Goal: Transaction & Acquisition: Purchase product/service

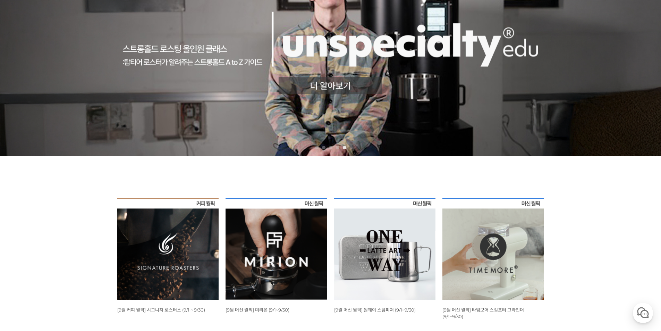
scroll to position [208, 0]
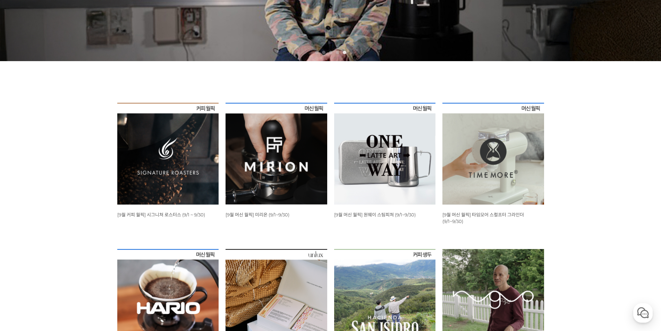
click at [187, 215] on span "[9월 커피 월픽] 시그니쳐 로스터스 (9/1 ~ 9/30)" at bounding box center [161, 215] width 88 height 6
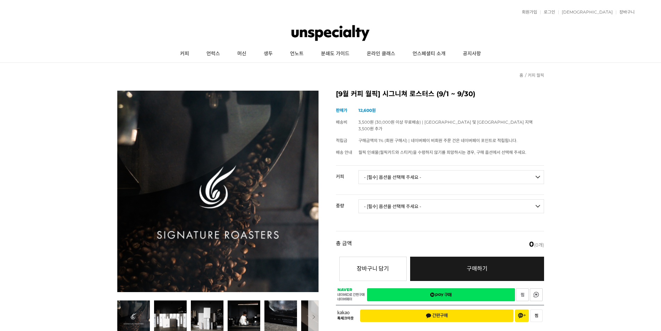
click at [401, 170] on select "- [필수] 옵션을 선택해 주세요 - ------------------- 언스페셜티 분쇄도 가이드 종이(주문 1건당 최대 1개 제공) 월픽 인…" at bounding box center [451, 177] width 186 height 14
click at [555, 11] on link "로그인" at bounding box center [547, 12] width 15 height 4
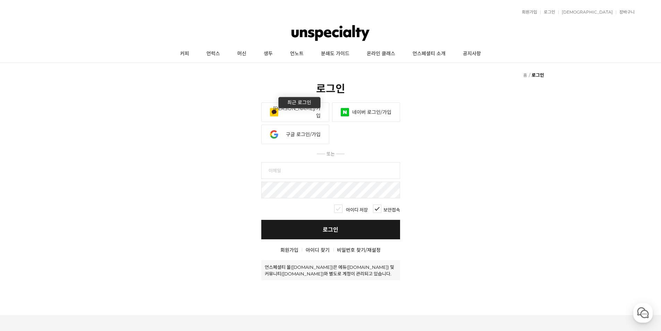
click at [281, 114] on link "카카오 로그인/가입" at bounding box center [295, 111] width 68 height 19
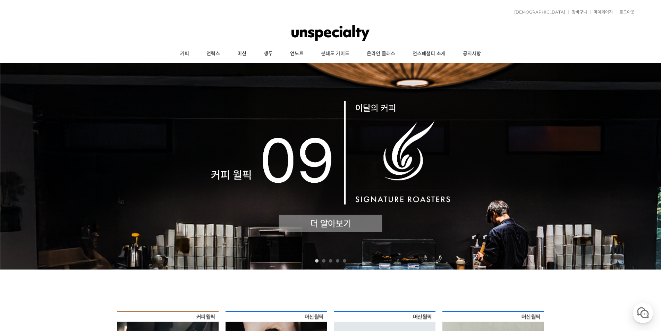
scroll to position [173, 0]
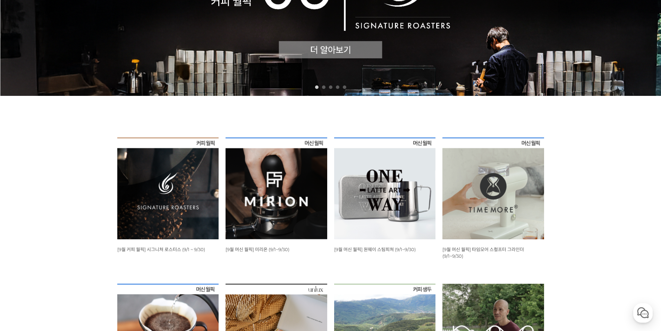
click at [180, 251] on span "[9월 커피 월픽] 시그니쳐 로스터스 (9/1 ~ 9/30)" at bounding box center [161, 249] width 88 height 6
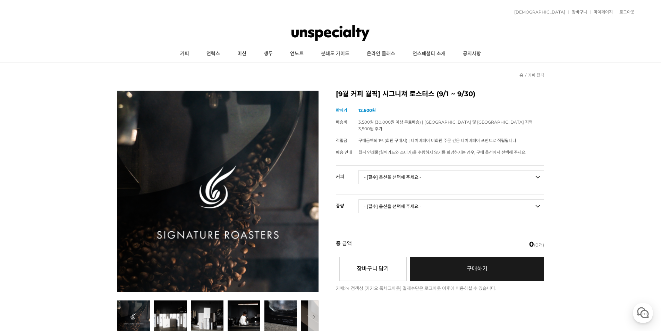
click at [411, 171] on select "- [필수] 옵션을 선택해 주세요 - ------------------- 언스페셜티 분쇄도 가이드 종이(주문 1건당 최대 1개 제공) 월픽 인…" at bounding box center [451, 177] width 186 height 14
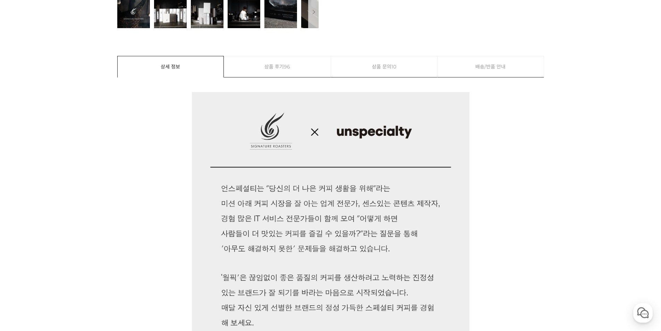
scroll to position [243, 0]
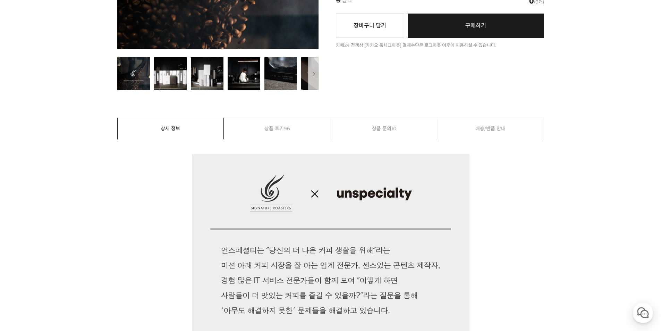
click at [280, 128] on link "상품 후기 96" at bounding box center [277, 128] width 106 height 21
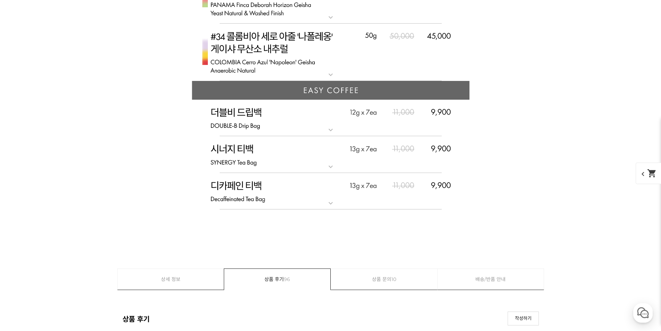
scroll to position [3863, 0]
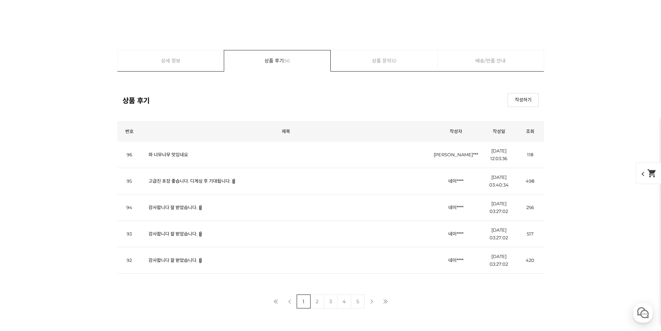
click at [157, 157] on link "와 너무너무 맛있네요" at bounding box center [168, 155] width 40 height 6
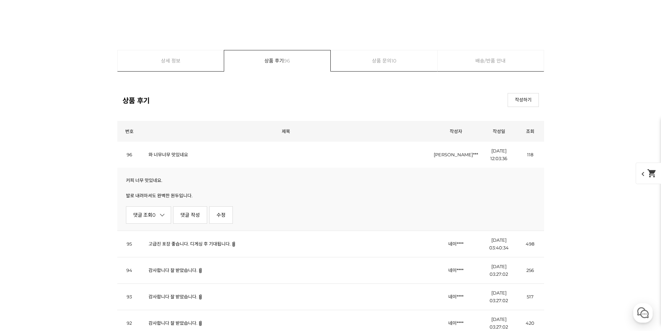
click at [198, 249] on td "고급진 포장 좋습니다. 디게싱 후 기대됩니다." at bounding box center [286, 244] width 289 height 26
click at [198, 246] on link "고급진 포장 좋습니다. 디게싱 후 기대됩니다." at bounding box center [189, 244] width 82 height 6
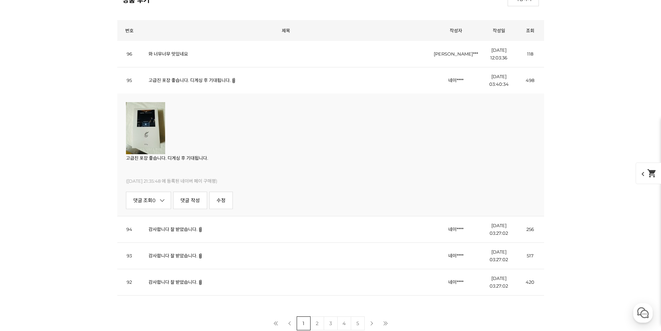
scroll to position [4071, 0]
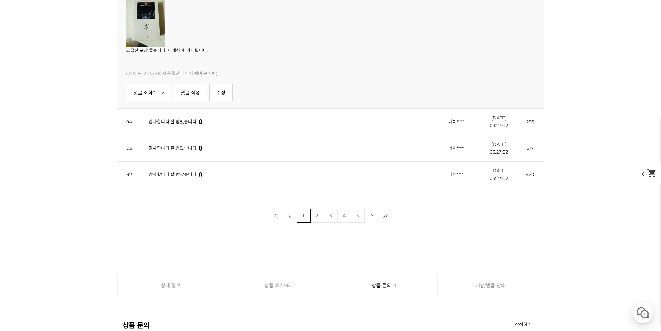
click at [148, 37] on img at bounding box center [145, 20] width 39 height 52
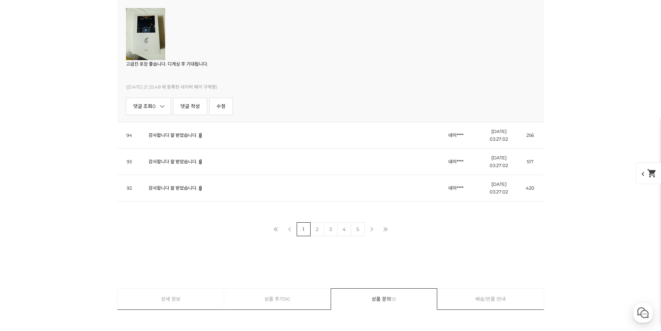
scroll to position [3967, 0]
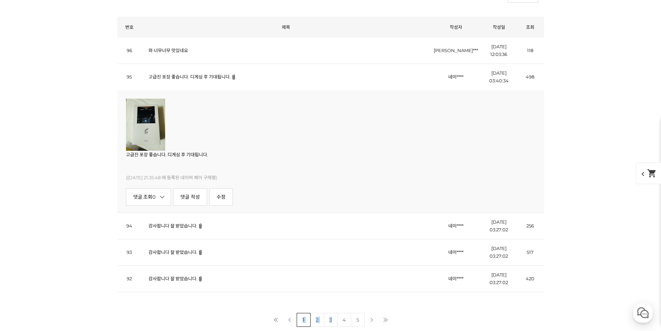
click at [337, 316] on div "읽기 권한이 없습니다. "19세 미만의 미성년자" 는 출입을 금합니다! 성인인증 상품 후기 번호 제목 작성자 작성일 조회 평점 96 와 너무너…" at bounding box center [330, 172] width 427 height 310
click at [343, 321] on link "4" at bounding box center [344, 320] width 14 height 14
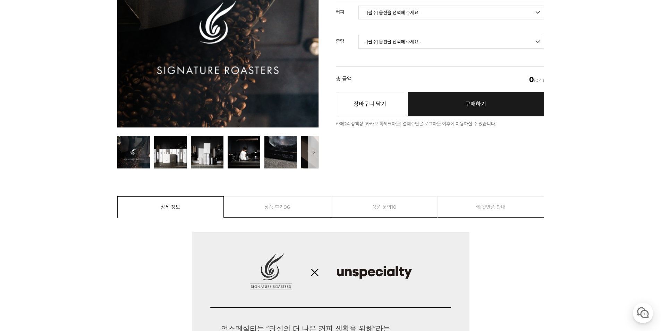
scroll to position [278, 0]
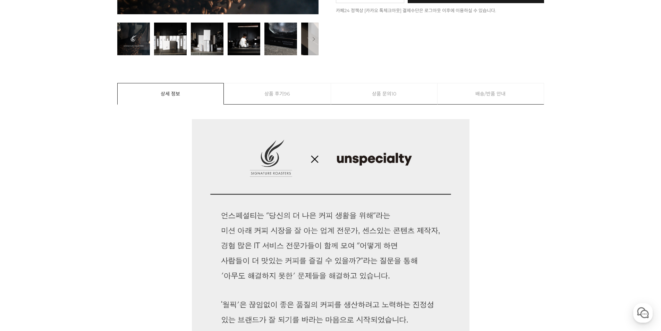
click at [355, 96] on link "상품 문의 10" at bounding box center [384, 93] width 106 height 21
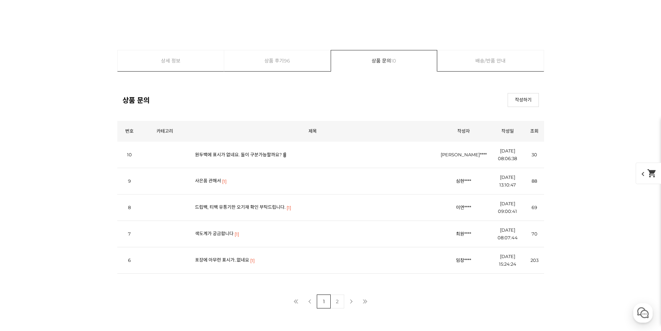
click at [189, 63] on link "상세 정보" at bounding box center [171, 60] width 106 height 21
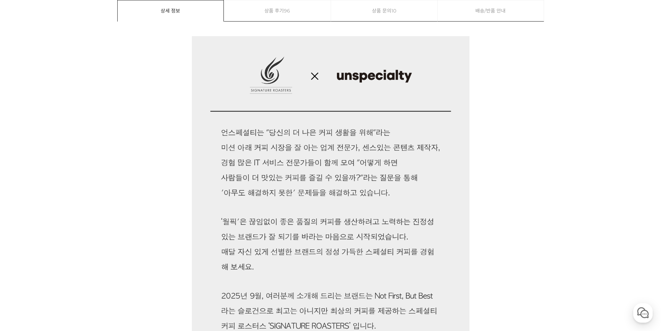
click at [380, 1] on link "상품 문의 10" at bounding box center [384, 10] width 106 height 21
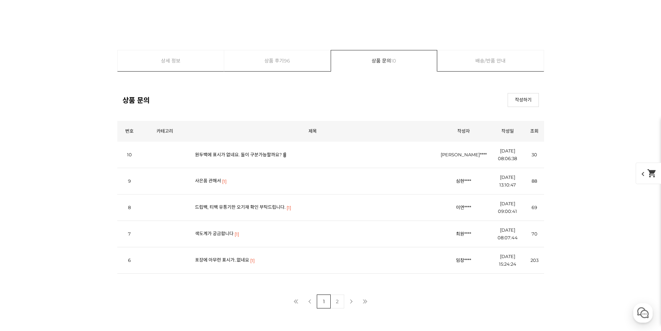
click at [221, 258] on td "포장에 아무런 표시가..없네요 [1]" at bounding box center [312, 260] width 249 height 26
click at [223, 260] on link "포장에 아무런 표시가..없네요" at bounding box center [222, 260] width 54 height 6
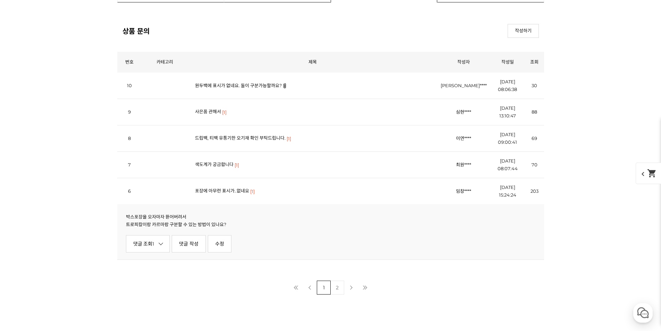
scroll to position [8386, 0]
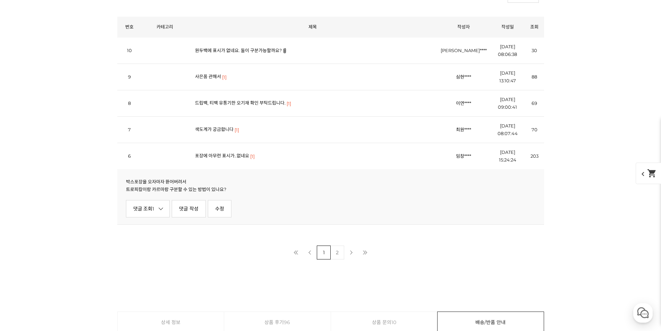
click at [340, 255] on link "2" at bounding box center [337, 252] width 14 height 14
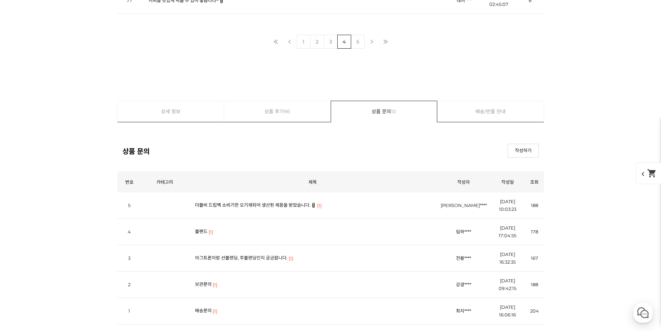
click at [168, 109] on link "상세 정보" at bounding box center [171, 111] width 106 height 21
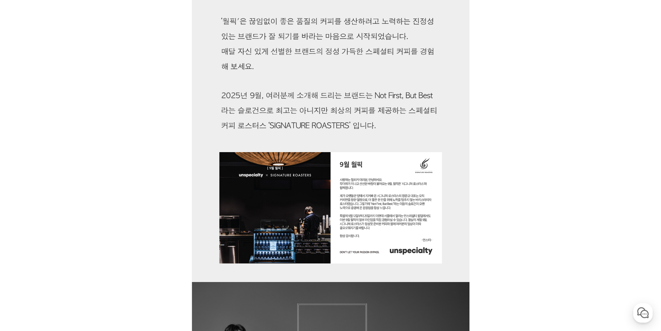
scroll to position [603, 0]
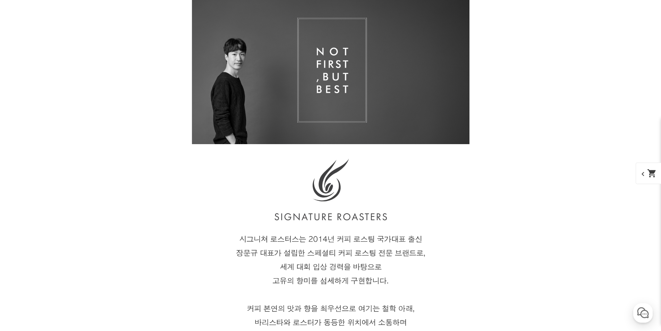
scroll to position [950, 0]
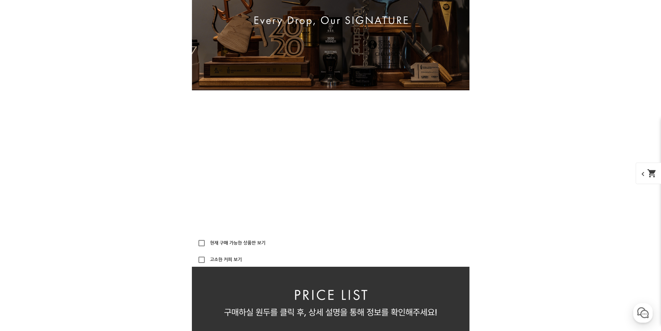
scroll to position [1366, 0]
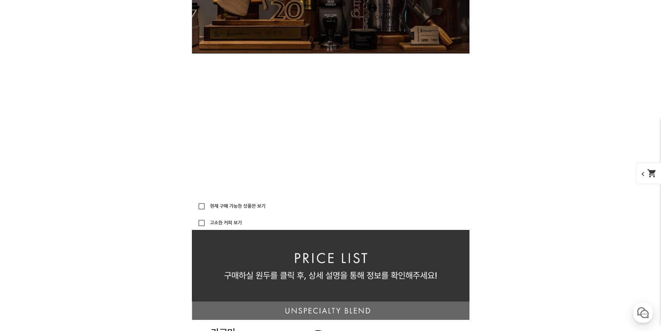
click at [223, 208] on label "현재 구매 가능한 상품만 보기" at bounding box center [236, 206] width 57 height 5
click at [208, 210] on input "현재 구매 가능한 상품만 보기" at bounding box center [202, 206] width 14 height 14
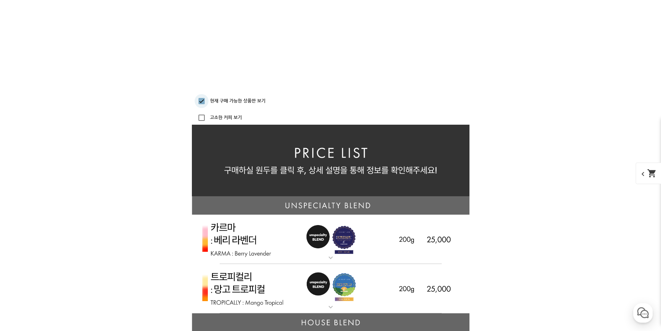
scroll to position [1575, 0]
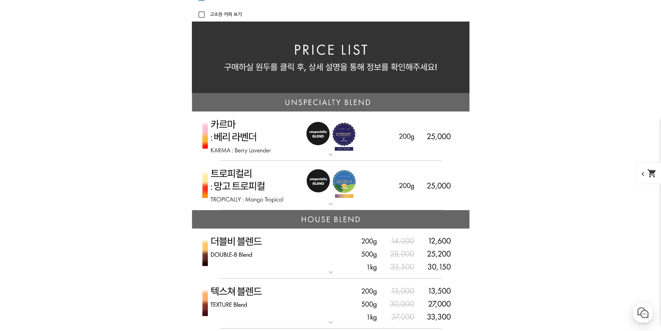
click at [323, 156] on img at bounding box center [331, 136] width 278 height 50
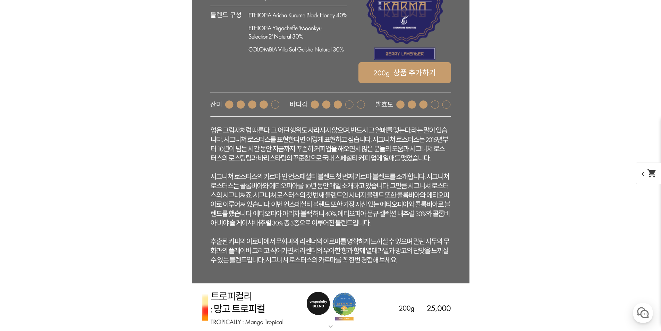
scroll to position [1991, 0]
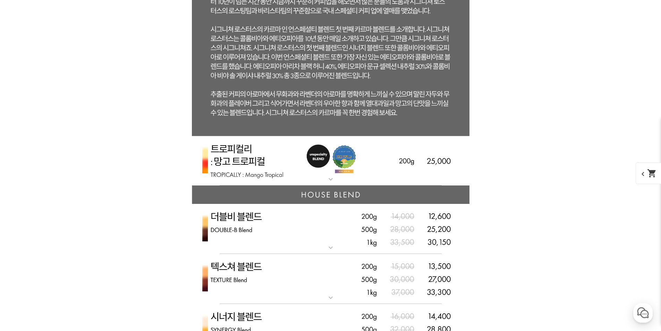
click at [333, 167] on img at bounding box center [331, 161] width 278 height 50
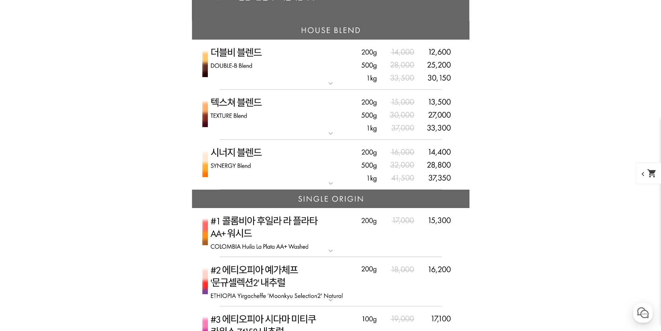
scroll to position [2615, 0]
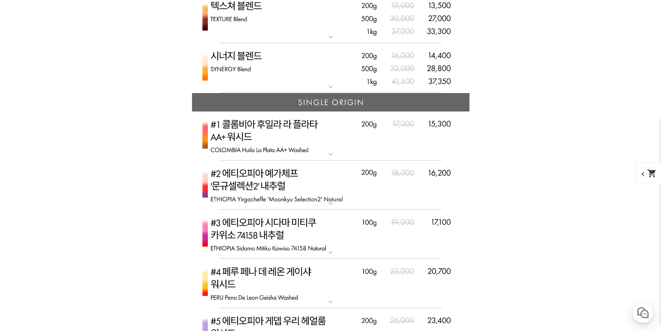
click at [286, 195] on img at bounding box center [331, 184] width 278 height 49
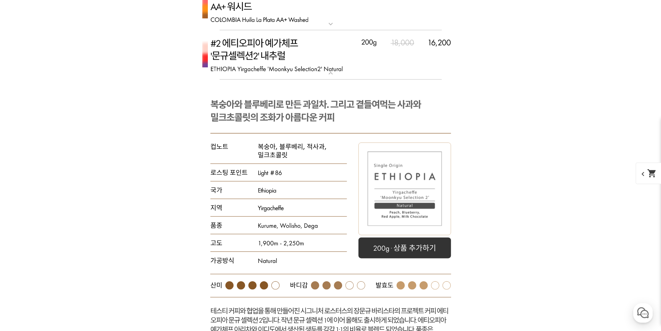
scroll to position [2685, 0]
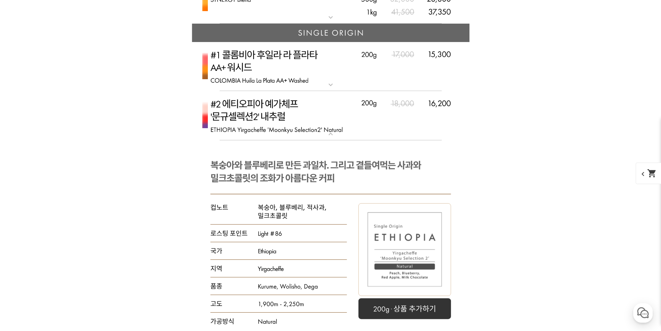
click at [323, 159] on rect at bounding box center [331, 285] width 278 height 291
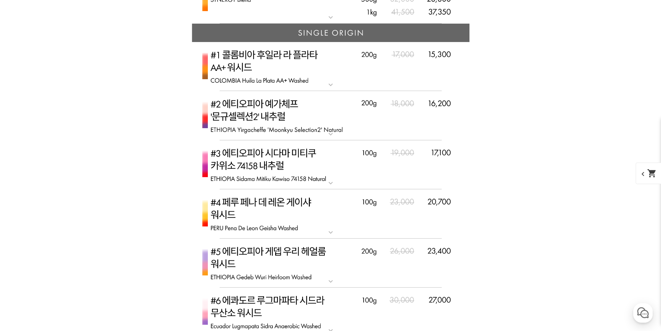
click at [332, 80] on img at bounding box center [331, 66] width 278 height 49
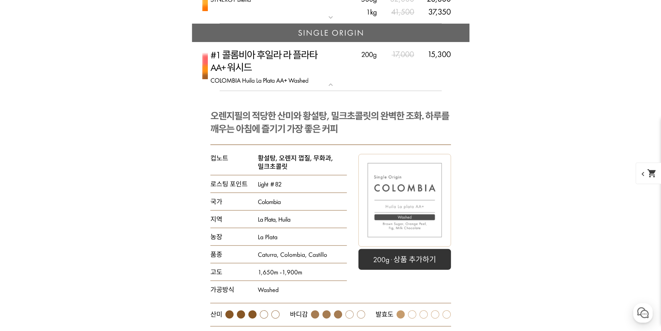
click at [332, 80] on img at bounding box center [331, 66] width 278 height 49
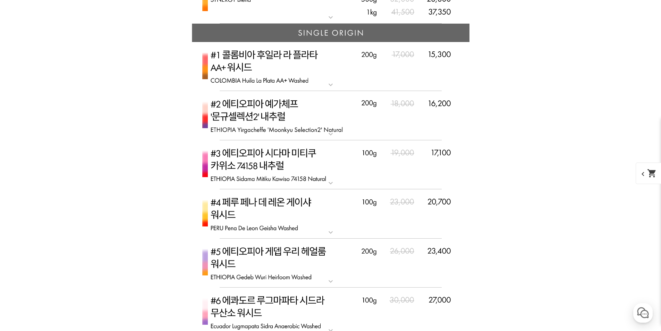
click at [325, 123] on img at bounding box center [331, 115] width 278 height 49
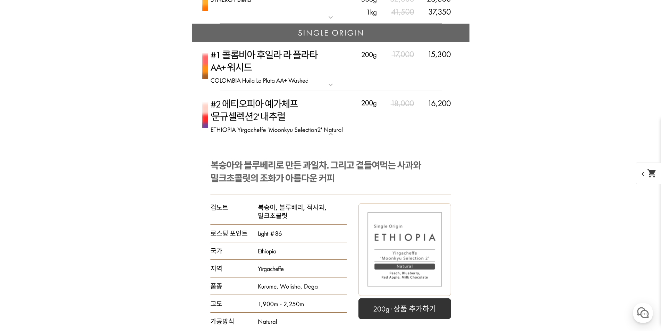
click at [325, 122] on img at bounding box center [331, 115] width 278 height 49
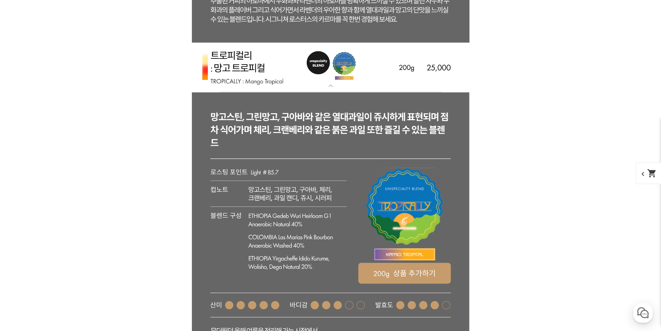
scroll to position [2087, 0]
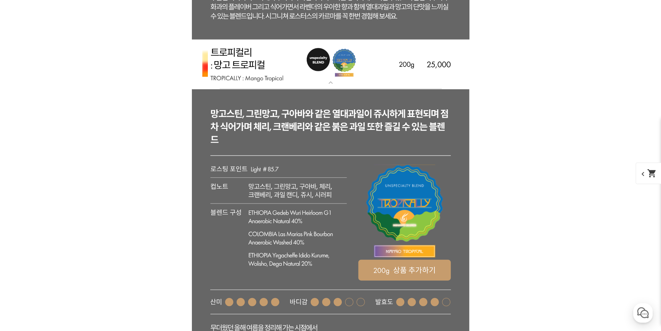
click at [331, 75] on img at bounding box center [331, 65] width 278 height 50
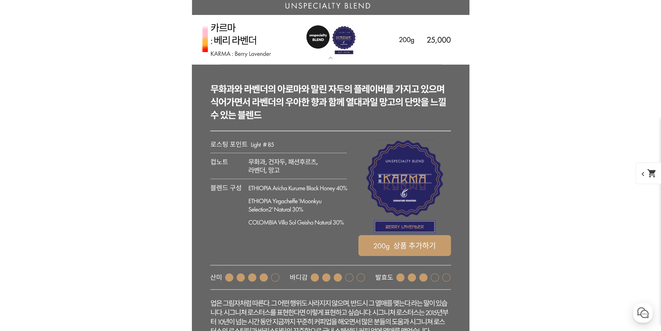
scroll to position [1914, 0]
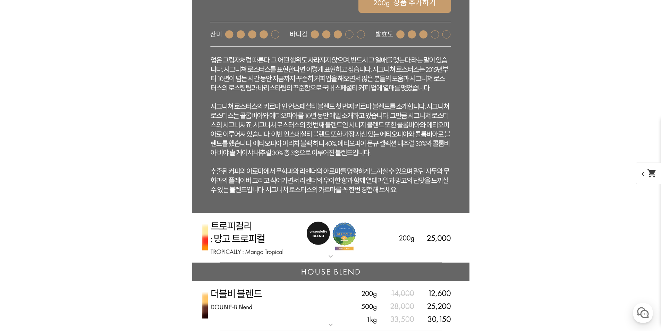
click at [375, 241] on img at bounding box center [331, 238] width 278 height 50
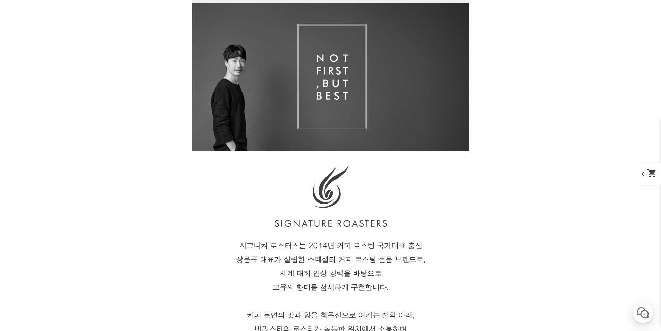
scroll to position [1397, 0]
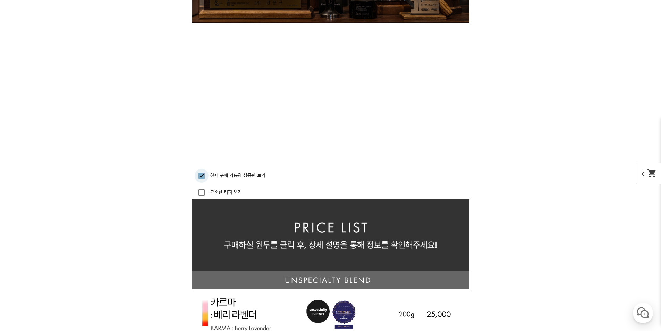
click at [207, 179] on input "현재 구매 가능한 상품만 보기" at bounding box center [202, 176] width 14 height 14
checkbox input "false"
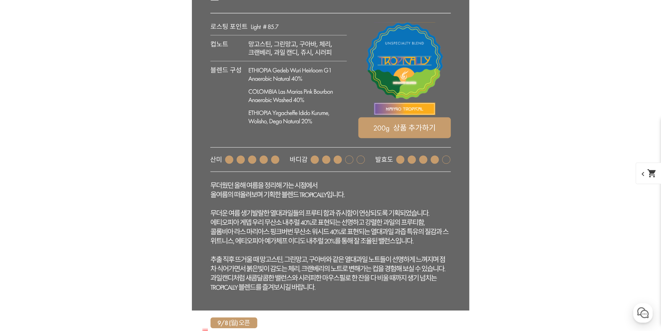
scroll to position [2403, 0]
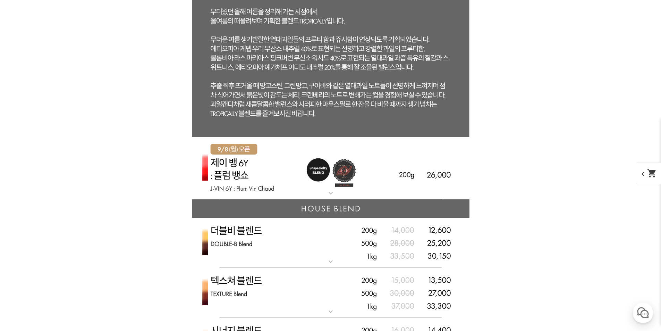
click at [230, 183] on img at bounding box center [331, 168] width 278 height 63
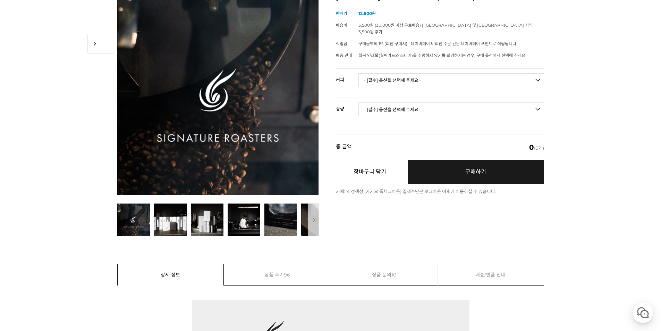
scroll to position [43, 0]
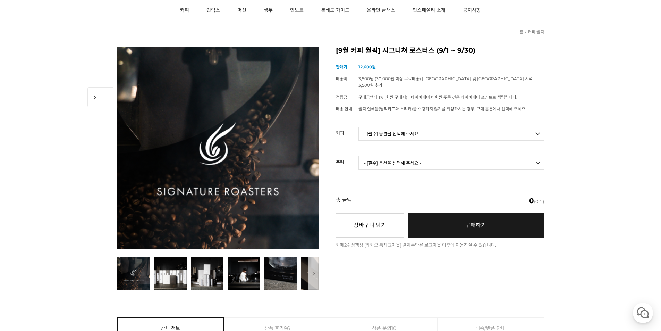
click at [448, 128] on select "- [필수] 옵션을 선택해 주세요 - ------------------- 언스페셜티 분쇄도 가이드 종이(주문 1건당 최대 1개 제공) 월픽 인…" at bounding box center [451, 134] width 186 height 14
select select "카르마 - 베리 라벤더 (언스페셜티 블렌드)"
click at [358, 127] on select "- [필수] 옵션을 선택해 주세요 - ------------------- 언스페셜티 분쇄도 가이드 종이(주문 1건당 최대 1개 제공) 월픽 인…" at bounding box center [451, 134] width 186 height 14
click at [426, 160] on select "- [필수] 옵션을 선택해 주세요 - ------------------- 200g" at bounding box center [451, 163] width 186 height 14
select select "200g"
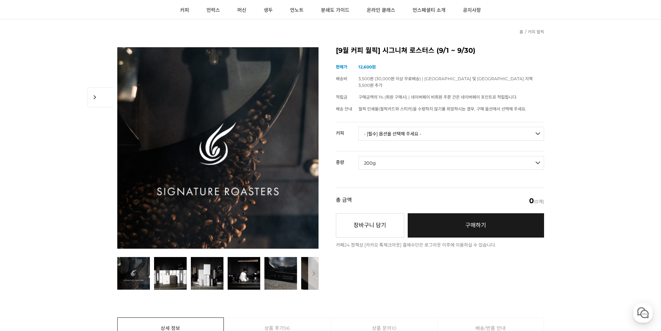
click at [358, 156] on select "- [필수] 옵션을 선택해 주세요 - ------------------- 200g" at bounding box center [451, 163] width 186 height 14
select select "*"
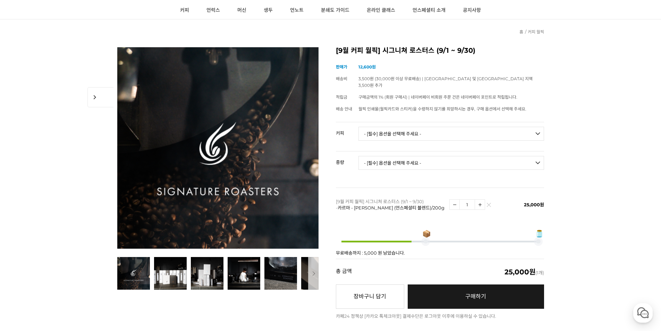
click at [426, 131] on select "- [필수] 옵션을 선택해 주세요 - ------------------- 언스페셜티 분쇄도 가이드 종이(주문 1건당 최대 1개 제공) 월픽 인…" at bounding box center [451, 134] width 186 height 14
select select "언스페셜티 분쇄도 가이드 종이(주문 1건당 최대 1개 제공)"
click at [358, 127] on select "- [필수] 옵션을 선택해 주세요 - ------------------- 언스페셜티 분쇄도 가이드 종이(주문 1건당 최대 1개 제공) 월픽 인…" at bounding box center [451, 134] width 186 height 14
click at [538, 230] on span "🫙" at bounding box center [539, 233] width 9 height 7
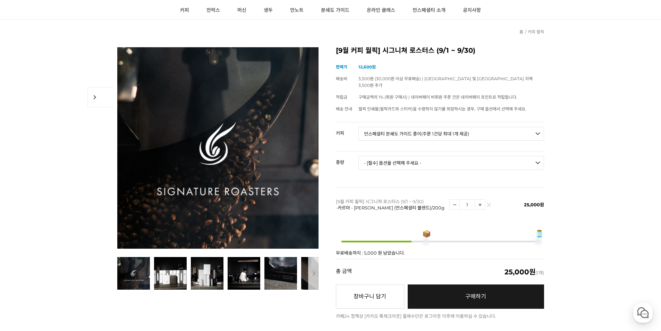
click at [446, 294] on link "구매하기 예약주문 REGULAR DELIVERY" at bounding box center [476, 296] width 136 height 24
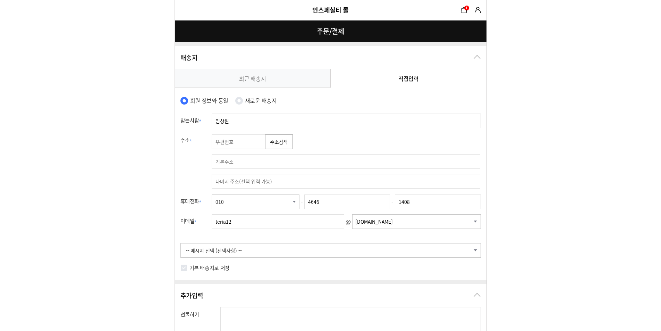
select select "card_16"
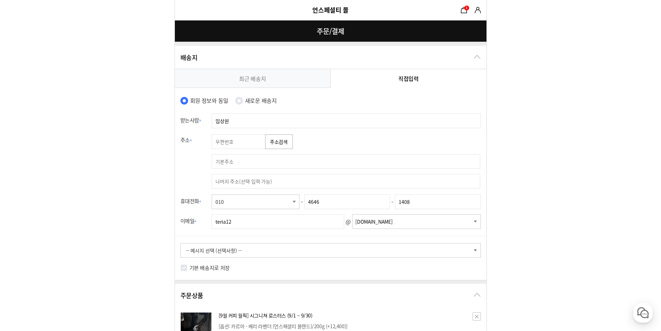
click at [234, 79] on link "최근 배송지" at bounding box center [253, 78] width 156 height 18
click at [251, 105] on label "새로운 배송지" at bounding box center [261, 100] width 32 height 10
click at [243, 104] on input "새로운 배송지" at bounding box center [239, 101] width 8 height 8
radio input "true"
select select
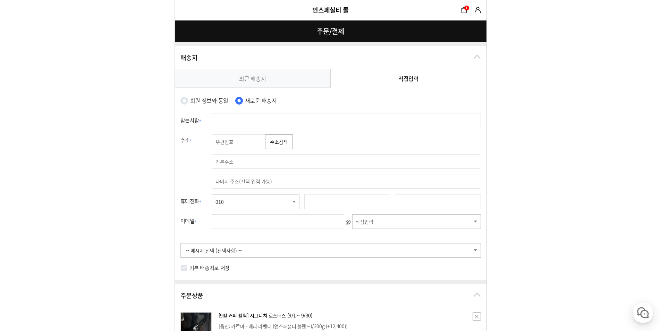
click at [215, 103] on label "회원 정보와 동일" at bounding box center [209, 100] width 38 height 10
click at [188, 103] on input "회원 정보와 동일" at bounding box center [184, 101] width 8 height 8
radio input "true"
type input "임상원"
type input "4646"
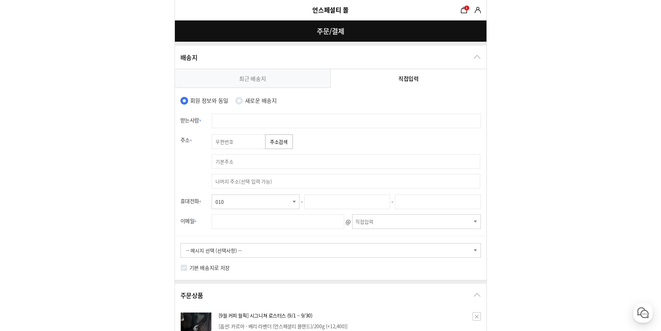
type input "1408"
click at [275, 147] on button "주소검색" at bounding box center [279, 141] width 28 height 15
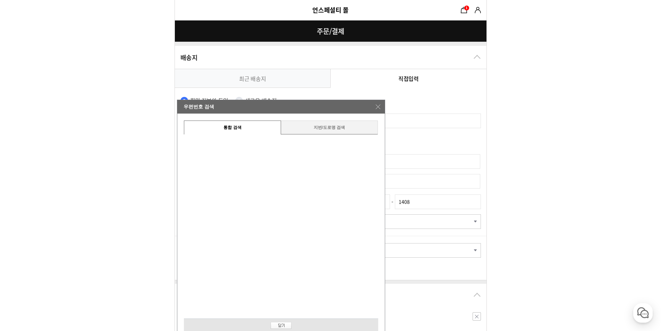
type input "12913"
type input "경기 하남시 아리수로 570 효성헤링턴타워더퍼스트"
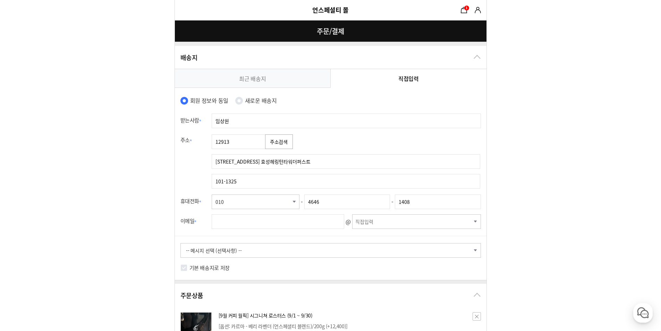
type input "101-1325"
click at [311, 222] on input "text" at bounding box center [278, 221] width 133 height 15
type input "ㅅ"
type input "teria12"
click at [383, 215] on td "teria12 @ -이메일 선택- naver.com daum.net nate.com hotmail.com yahoo.com empas.com …" at bounding box center [348, 221] width 276 height 20
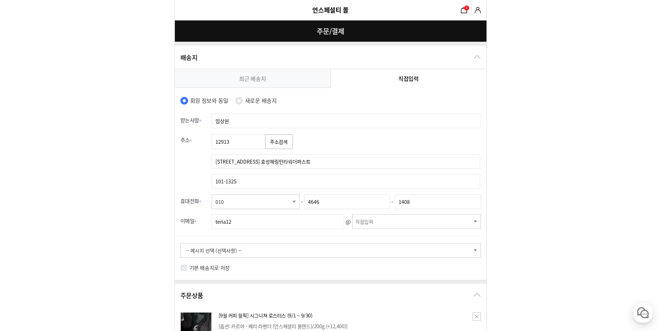
click at [386, 223] on input "text" at bounding box center [414, 221] width 119 height 14
drag, startPoint x: 483, startPoint y: 216, endPoint x: 479, endPoint y: 221, distance: 6.4
click at [483, 218] on td "teria12 @ -이메일 선택- naver.com daum.net nate.com hotmail.com yahoo.com empas.com …" at bounding box center [348, 221] width 276 height 20
click at [472, 222] on input "text" at bounding box center [414, 221] width 119 height 14
click at [477, 222] on select "-이메일 선택- naver.com daum.net nate.com hotmail.com yahoo.com empas.com korea.com …" at bounding box center [416, 221] width 129 height 15
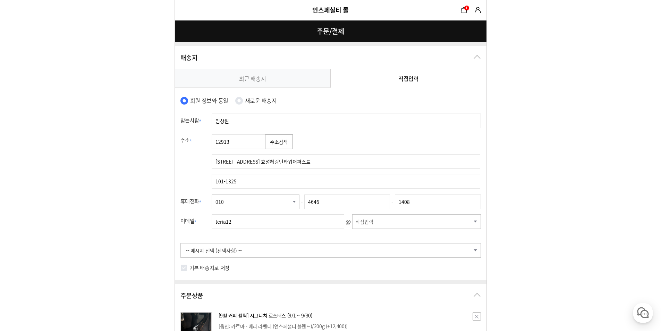
select select "naver.com"
click at [352, 214] on select "-이메일 선택- naver.com daum.net nate.com hotmail.com yahoo.com empas.com korea.com …" at bounding box center [416, 221] width 129 height 15
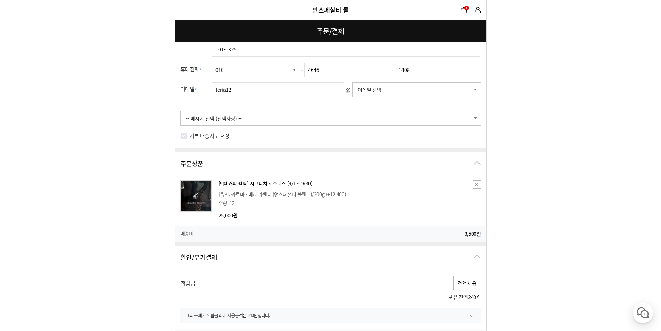
scroll to position [208, 0]
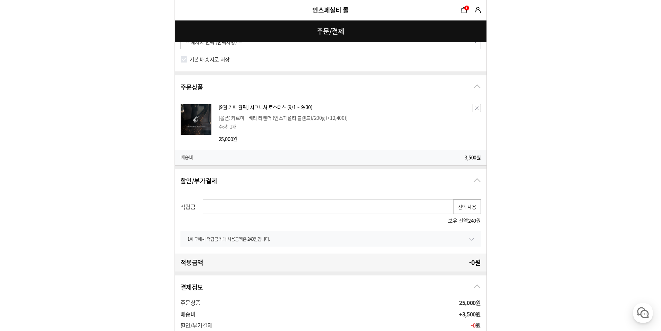
click at [185, 61] on input "기본 배송지로 저장" at bounding box center [183, 59] width 7 height 7
checkbox input "true"
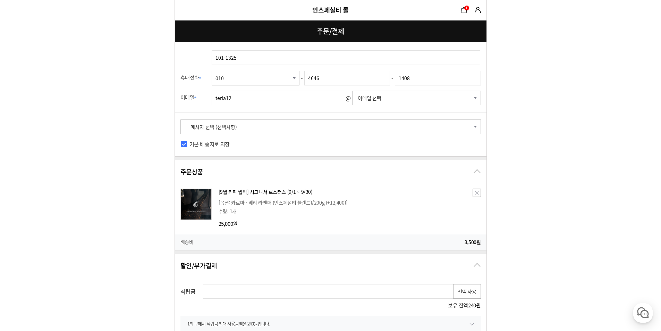
scroll to position [0, 0]
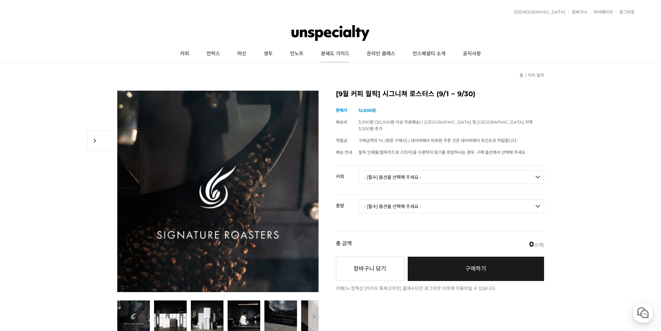
click at [324, 54] on link "분쇄도 가이드" at bounding box center [335, 53] width 46 height 17
click at [179, 54] on link "커피" at bounding box center [184, 53] width 26 height 17
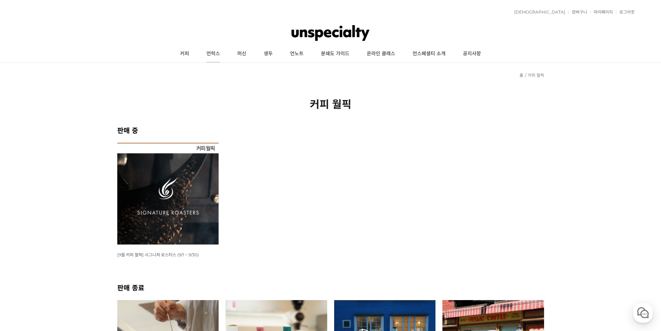
click at [212, 54] on link "언럭스" at bounding box center [213, 53] width 31 height 17
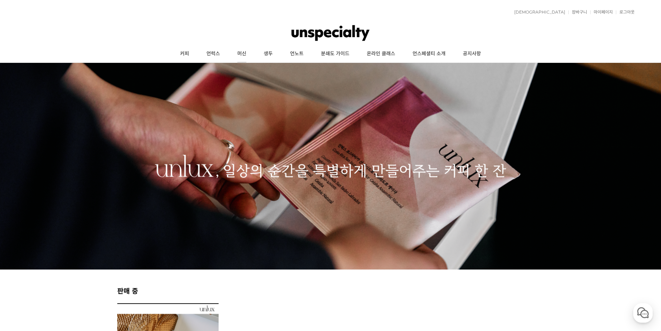
click at [245, 55] on link "머신" at bounding box center [242, 53] width 26 height 17
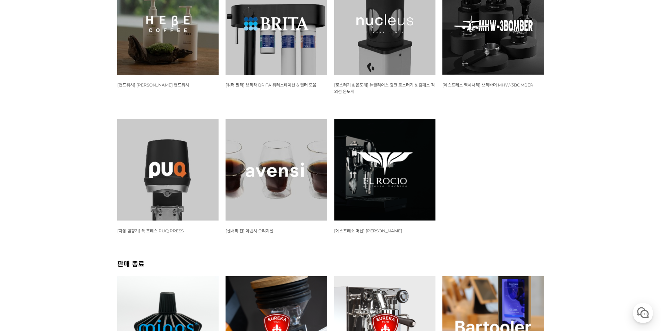
scroll to position [763, 0]
click at [237, 228] on span "[센서리 잔] 아벤시 오리지널" at bounding box center [249, 230] width 48 height 5
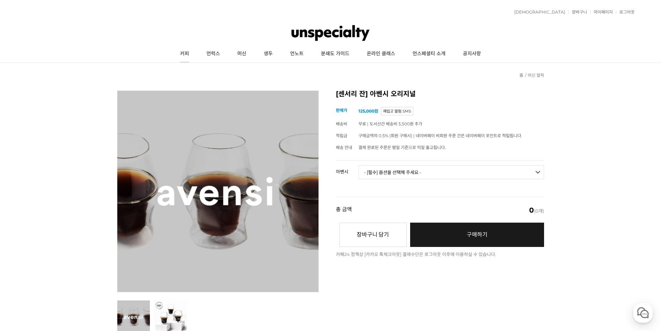
click at [186, 54] on link "커피" at bounding box center [184, 53] width 26 height 17
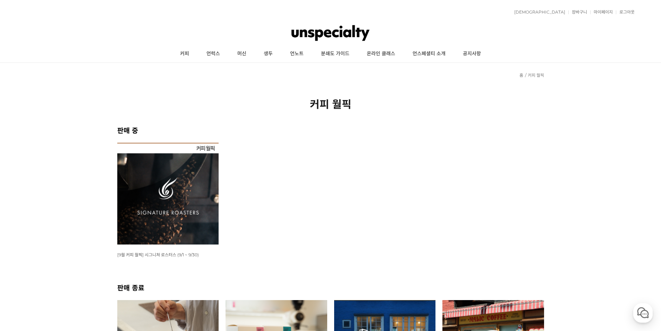
click at [169, 183] on img at bounding box center [168, 194] width 102 height 102
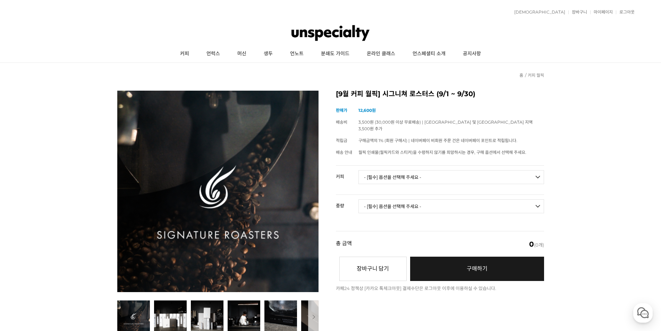
click at [459, 170] on select "- [필수] 옵션을 선택해 주세요 - ------------------- 언스페셜티 분쇄도 가이드 종이(주문 1건당 최대 1개 제공) 월픽 인…" at bounding box center [451, 177] width 186 height 14
click at [358, 170] on select "- [필수] 옵션을 선택해 주세요 - ------------------- 언스페셜티 분쇄도 가이드 종이(주문 1건당 최대 1개 제공) 월픽 인…" at bounding box center [451, 177] width 186 height 14
click at [401, 207] on td "- [필수] 옵션을 선택해 주세요 - ------------------- 해당없음" at bounding box center [451, 209] width 186 height 29
click at [402, 204] on select "- [필수] 옵션을 선택해 주세요 - ------------------- 해당없음" at bounding box center [451, 206] width 186 height 14
click at [406, 173] on select "- [필수] 옵션을 선택해 주세요 - ------------------- 언스페셜티 분쇄도 가이드 종이(주문 1건당 최대 1개 제공) 월픽 인…" at bounding box center [451, 177] width 186 height 14
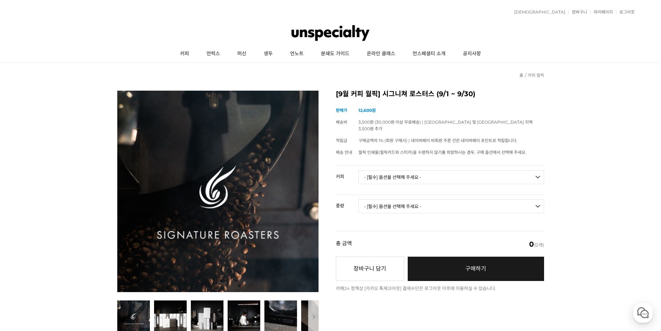
select select "카르마 - 베리 라벤더 (언스페셜티 블렌드)"
click at [358, 170] on select "- [필수] 옵션을 선택해 주세요 - ------------------- 언스페셜티 분쇄도 가이드 종이(주문 1건당 최대 1개 제공) 월픽 인…" at bounding box center [451, 177] width 186 height 14
drag, startPoint x: 412, startPoint y: 199, endPoint x: 406, endPoint y: 206, distance: 9.3
click at [411, 199] on select "- [필수] 옵션을 선택해 주세요 - ------------------- 200g" at bounding box center [451, 206] width 186 height 14
click at [394, 234] on div "총 금액 (개수) 0 (0개)" at bounding box center [440, 244] width 208 height 26
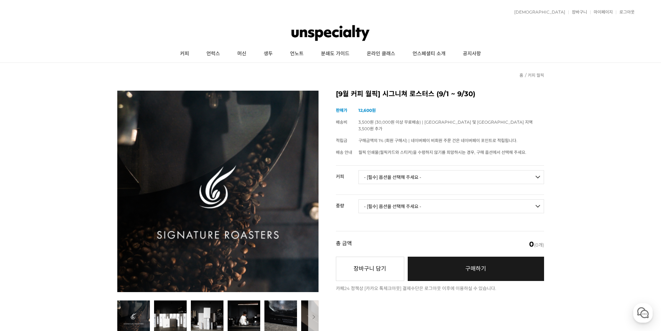
click at [405, 199] on select "- [필수] 옵션을 선택해 주세요 - ------------------- 200g" at bounding box center [451, 206] width 186 height 14
select select "200g"
click at [358, 199] on select "- [필수] 옵션을 선택해 주세요 - ------------------- 200g" at bounding box center [451, 206] width 186 height 14
select select "*"
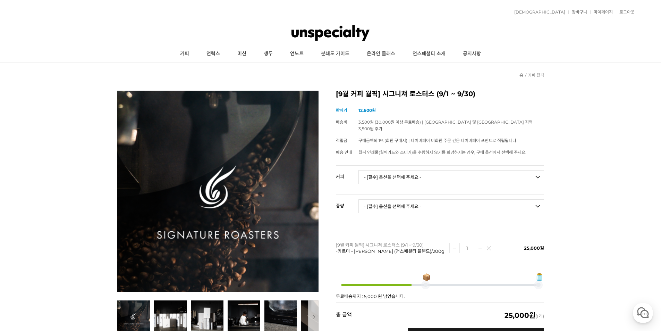
click at [402, 170] on select "- [필수] 옵션을 선택해 주세요 - ------------------- 언스페셜티 분쇄도 가이드 종이(주문 1건당 최대 1개 제공) 월픽 인…" at bounding box center [451, 177] width 186 height 14
select select "언스페셜티 분쇄도 가이드 종이(주문 1건당 최대 1개 제공)"
click at [358, 170] on select "- [필수] 옵션을 선택해 주세요 - ------------------- 언스페셜티 분쇄도 가이드 종이(주문 1건당 최대 1개 제공) 월픽 인…" at bounding box center [451, 177] width 186 height 14
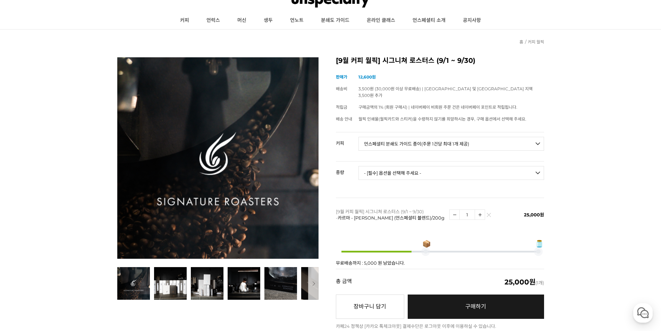
scroll to position [69, 0]
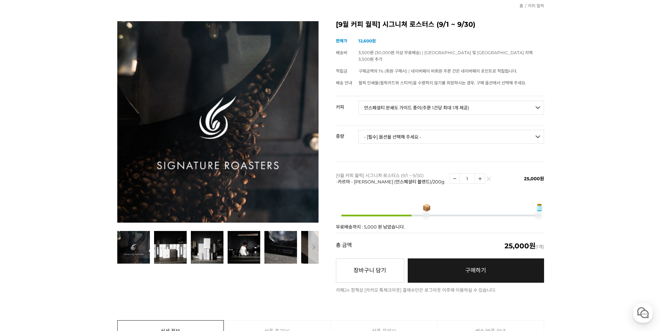
click at [474, 267] on span "구매하기" at bounding box center [475, 270] width 21 height 7
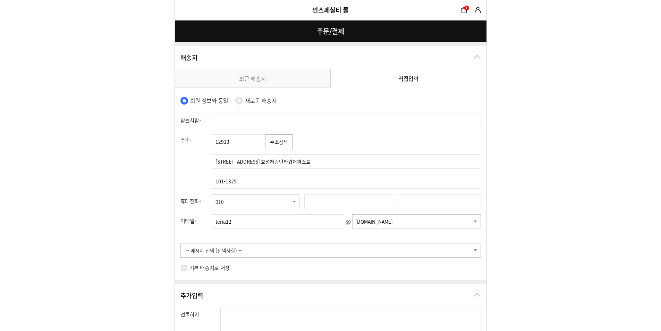
select select "card_16"
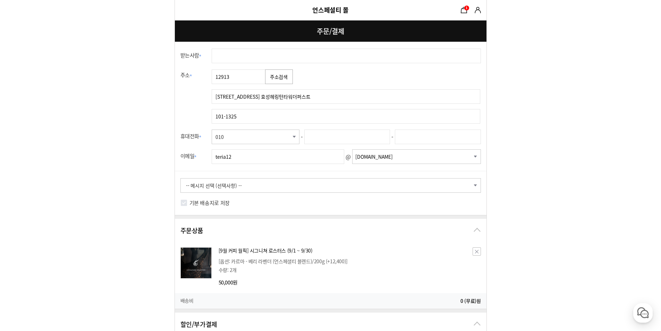
scroll to position [69, 0]
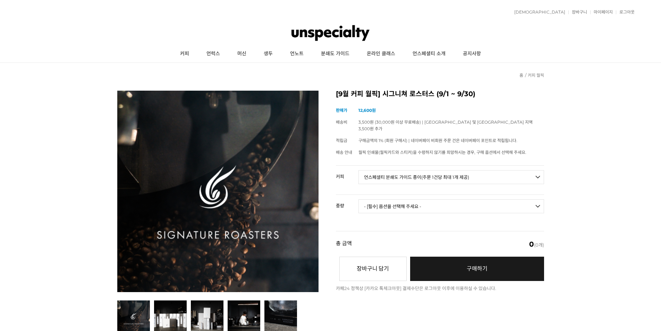
select select "*"
click at [586, 13] on link "장바구니" at bounding box center [577, 12] width 19 height 4
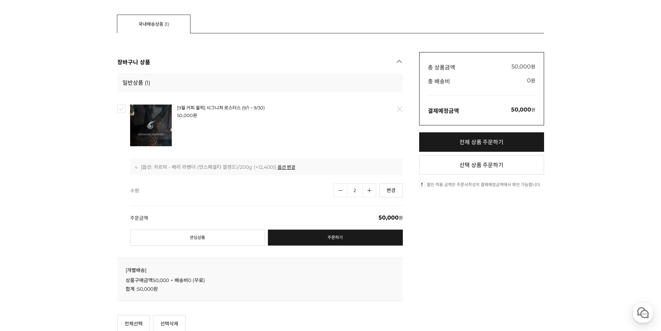
scroll to position [139, 0]
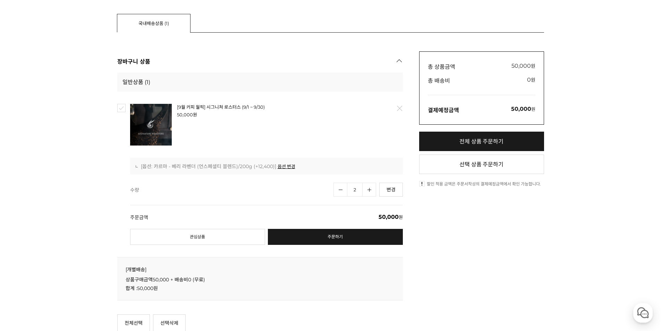
click at [340, 189] on link "수량감소" at bounding box center [340, 189] width 14 height 14
type input "1"
click at [469, 249] on div "총 상품금액 25,000 원 상품금액 0 부가세 0원 총 배송비 3,500 원 ( 자세히 배송비할인 혜택 기간 대상" at bounding box center [481, 194] width 125 height 287
click at [375, 240] on link "주문하기" at bounding box center [335, 237] width 135 height 16
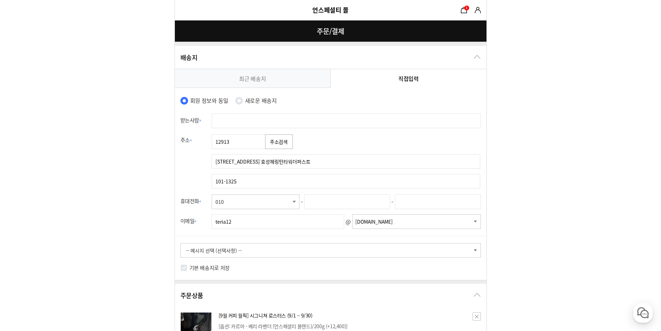
select select "card_16"
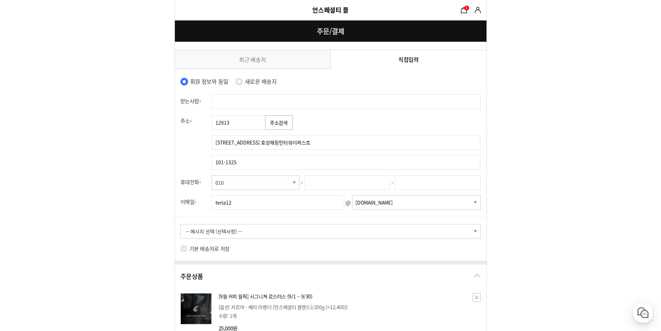
scroll to position [35, 0]
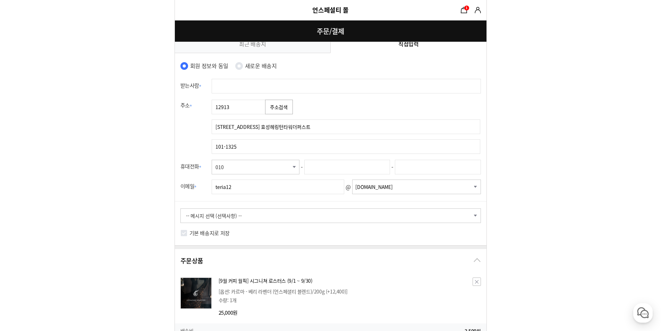
click at [327, 165] on input "text" at bounding box center [347, 167] width 86 height 15
type input "4646"
type input "1408"
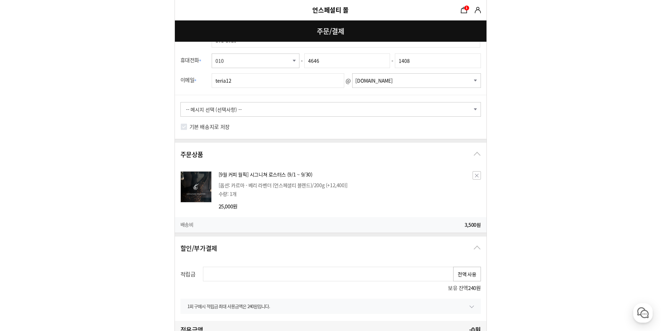
scroll to position [208, 0]
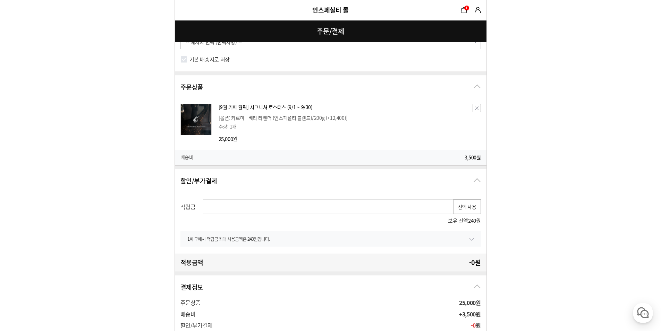
click at [190, 58] on label "기본 배송지로 저장" at bounding box center [209, 59] width 40 height 10
click at [187, 58] on input "기본 배송지로 저장" at bounding box center [183, 59] width 7 height 7
checkbox input "true"
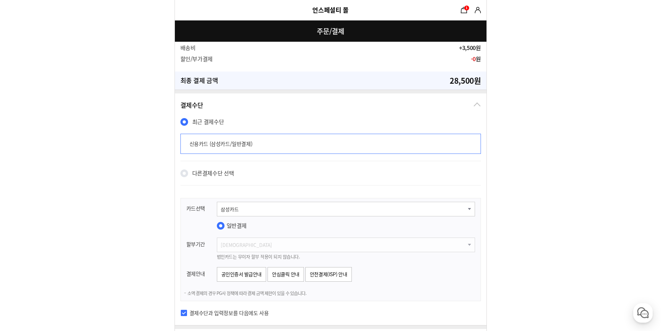
scroll to position [590, 0]
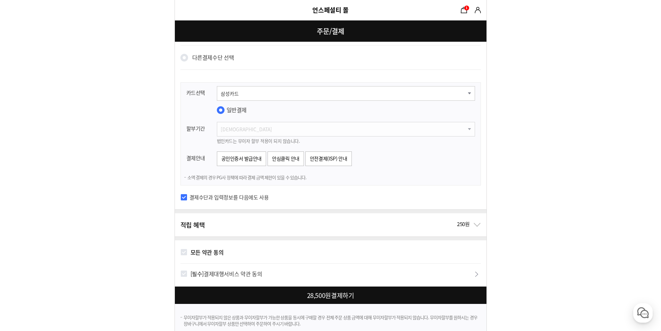
drag, startPoint x: 264, startPoint y: 104, endPoint x: 264, endPoint y: 93, distance: 11.5
click at [264, 103] on td "선택해주세요. 신한카드 비씨카드 우리카드 KB국민카드 롯데카드 현대카드 삼성카드 NH카드 하나카드 씨티카드 카카오뱅크 광주카드 전북카드 수협카…" at bounding box center [347, 100] width 265 height 35
click at [264, 93] on select "선택해주세요. 신한카드 비씨카드 우리카드 KB국민카드 롯데카드 현대카드 삼성카드 NH카드 하나카드 씨티카드 카카오뱅크 광주카드 전북카드 수협카…" at bounding box center [346, 93] width 258 height 15
drag, startPoint x: 264, startPoint y: 93, endPoint x: 249, endPoint y: 99, distance: 15.4
click at [264, 93] on select "선택해주세요. 신한카드 비씨카드 우리카드 KB국민카드 롯데카드 현대카드 삼성카드 NH카드 하나카드 씨티카드 카카오뱅크 광주카드 전북카드 수협카…" at bounding box center [346, 93] width 258 height 15
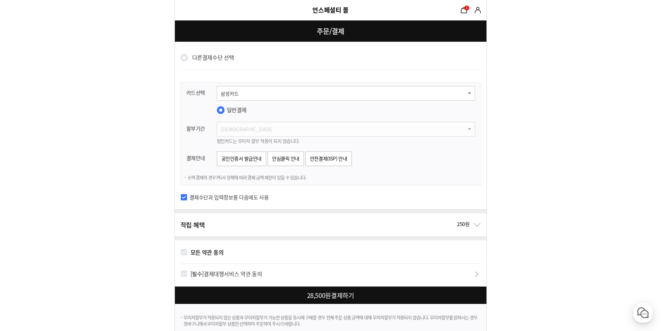
click at [186, 249] on input "모든 약관 동의" at bounding box center [183, 251] width 7 height 7
checkbox input "true"
click at [257, 297] on div at bounding box center [332, 294] width 314 height 17
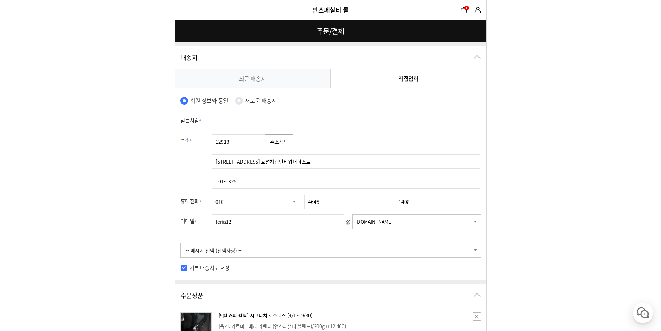
type input "d"
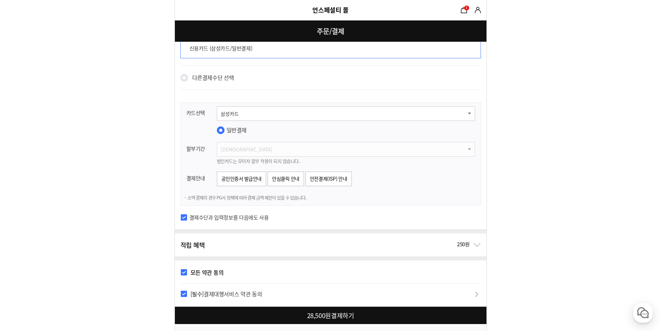
scroll to position [614, 0]
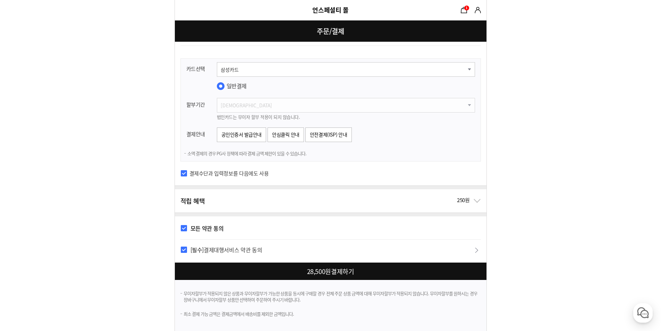
type input "임상원"
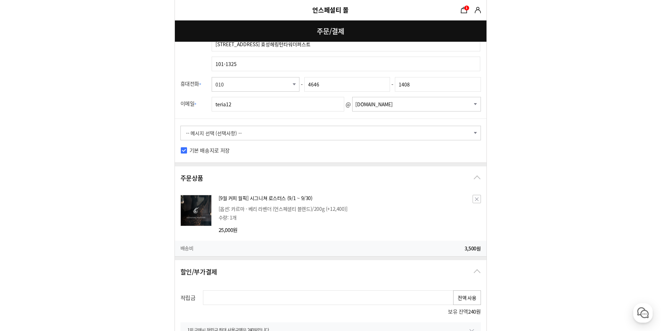
click at [346, 274] on div "할인/부가결제 - 0 원" at bounding box center [331, 271] width 312 height 23
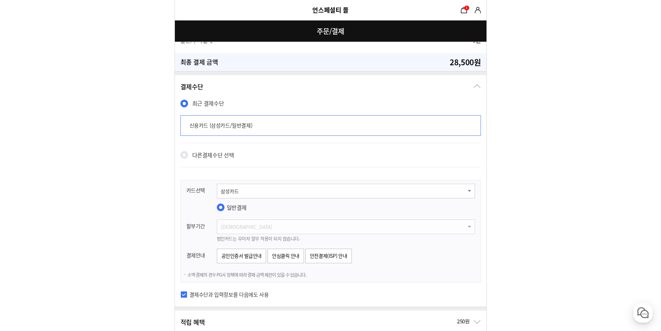
scroll to position [499, 0]
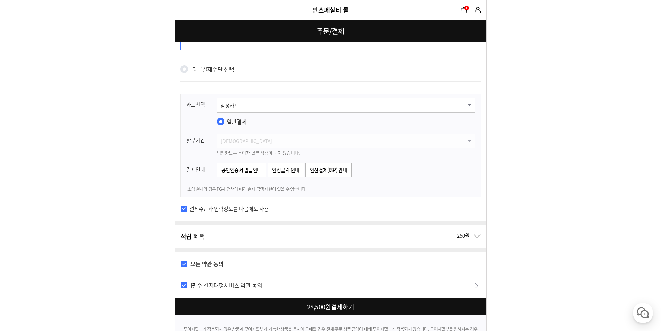
click at [306, 307] on div at bounding box center [332, 306] width 314 height 17
checkbox input "true"
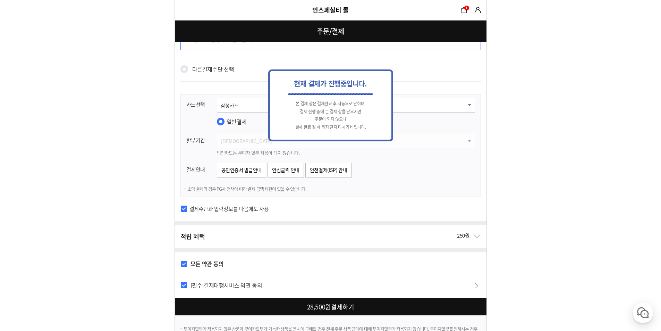
scroll to position [0, 0]
